Goal: Find specific page/section: Find specific page/section

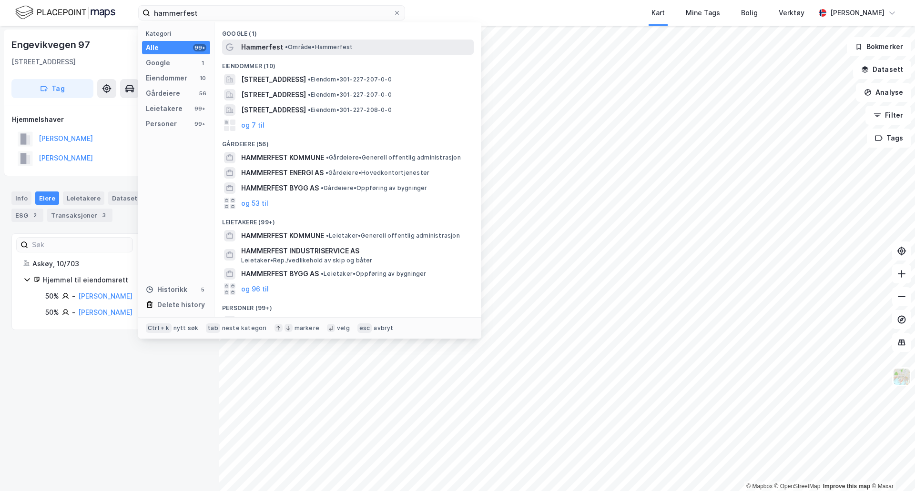
type input "hammerfest"
click at [267, 46] on span "Hammerfest" at bounding box center [262, 46] width 42 height 11
